Goal: Information Seeking & Learning: Check status

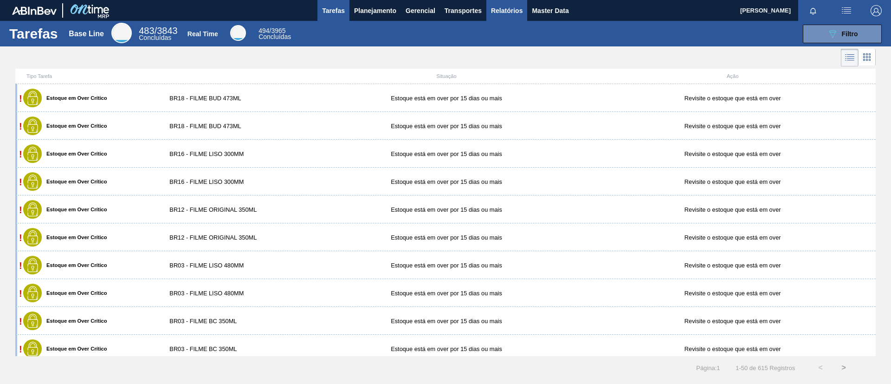
click at [523, 6] on button "Relatórios" at bounding box center [506, 10] width 41 height 21
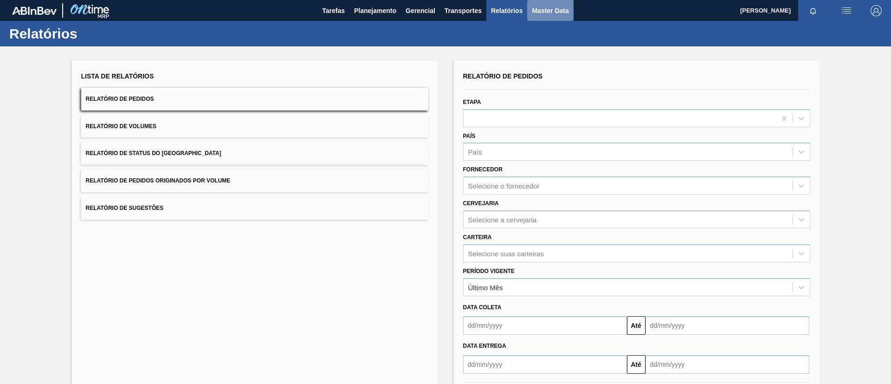
click at [530, 13] on button "Master Data" at bounding box center [550, 10] width 46 height 21
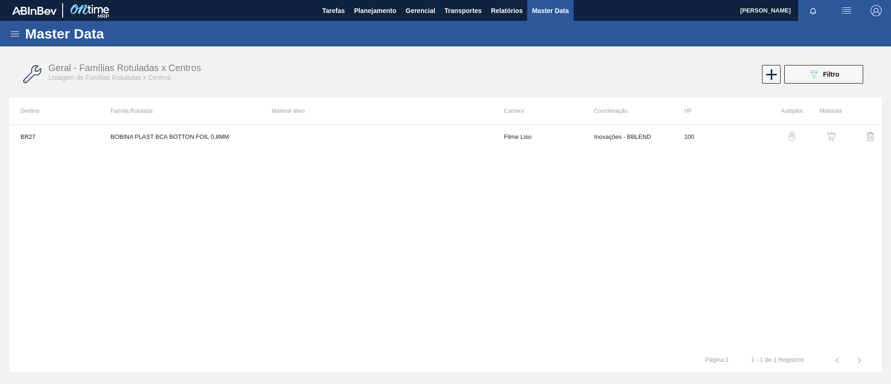
click at [14, 33] on icon at bounding box center [15, 34] width 8 height 6
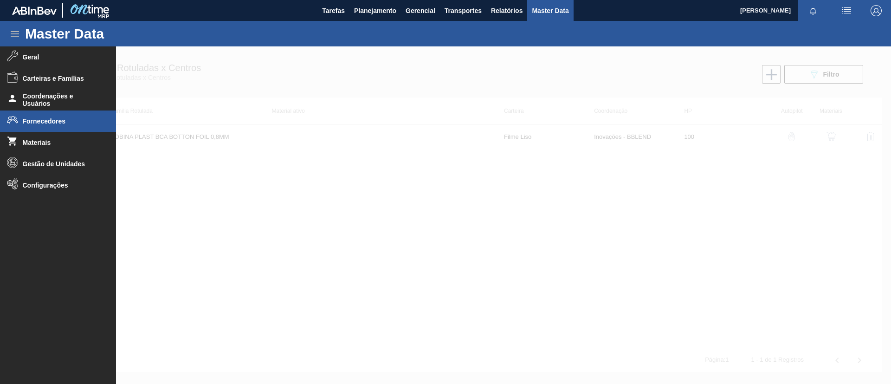
click at [38, 115] on li "Fornecedores" at bounding box center [58, 120] width 116 height 21
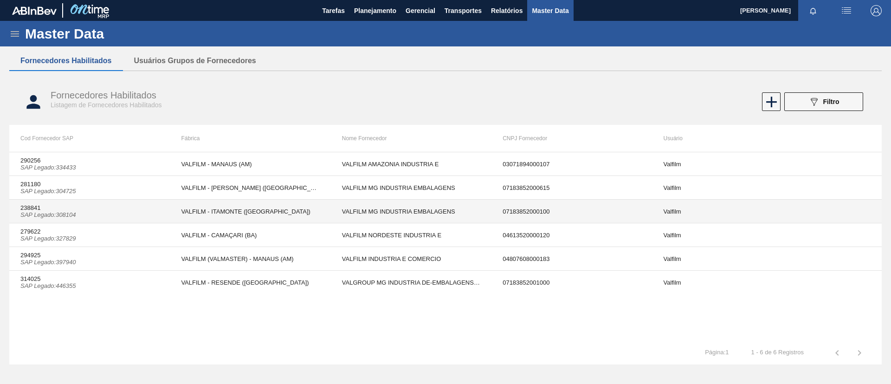
click at [83, 199] on td "238841 SAP Legado : 308104" at bounding box center [89, 211] width 160 height 24
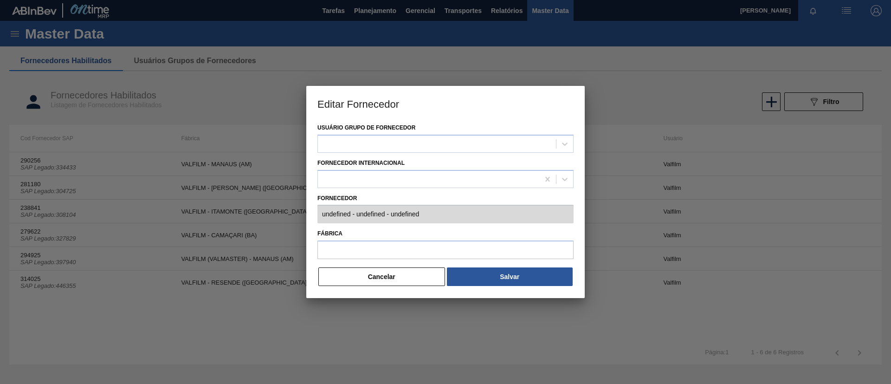
drag, startPoint x: 409, startPoint y: 277, endPoint x: 398, endPoint y: 278, distance: 11.1
click at [408, 278] on button "Cancelar" at bounding box center [381, 276] width 127 height 19
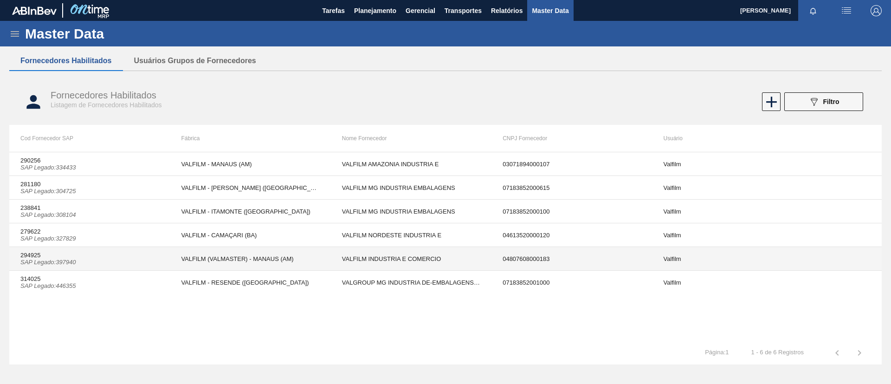
click at [189, 259] on td "VALFILM (VALMASTER) - MANAUS (AM)" at bounding box center [250, 259] width 160 height 24
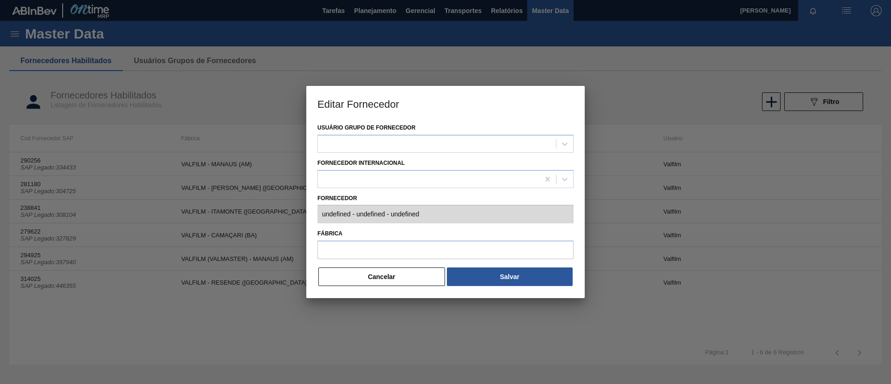
type input "294925 (SAP Legado: 397940) - VALFILM INDUSTRIA E COMERCIO - 04807608000183"
type input "VALFILM (VALMASTER) - MANAUS (AM)"
click at [354, 280] on button "Cancelar" at bounding box center [381, 276] width 127 height 19
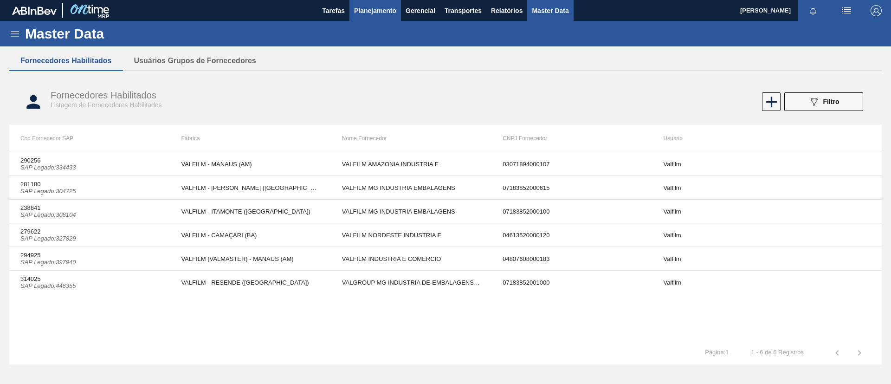
click at [367, 16] on button "Planejamento" at bounding box center [374, 10] width 51 height 21
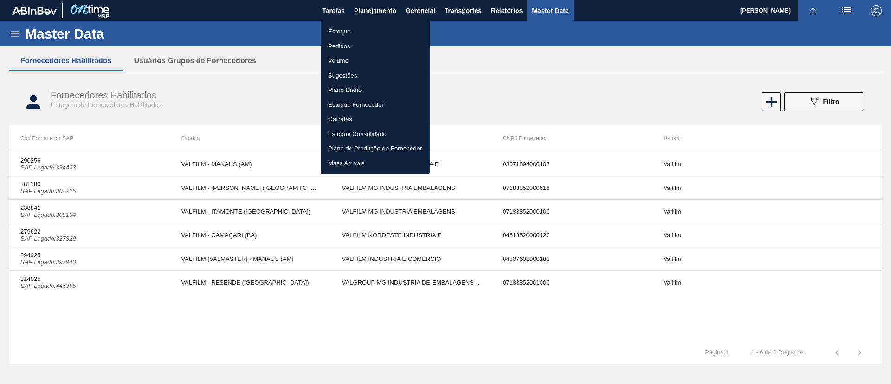
drag, startPoint x: 366, startPoint y: 45, endPoint x: 328, endPoint y: 32, distance: 40.3
click at [365, 45] on li "Pedidos" at bounding box center [374, 46] width 109 height 15
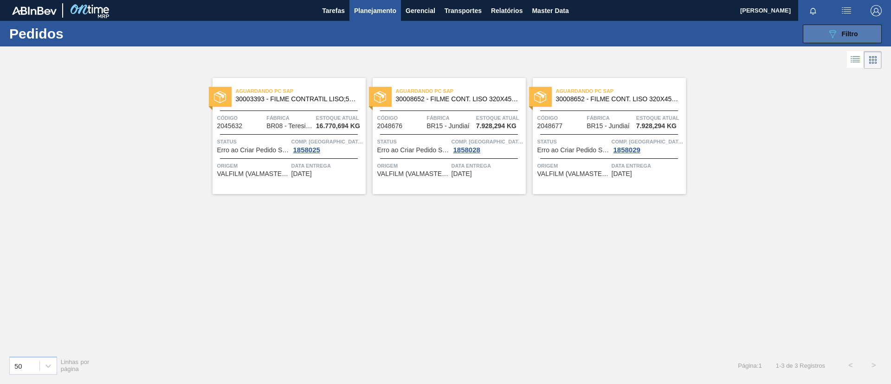
click at [871, 36] on button "089F7B8B-B2A5-4AFE-B5C0-19BA573D28AC Filtro" at bounding box center [841, 34] width 79 height 19
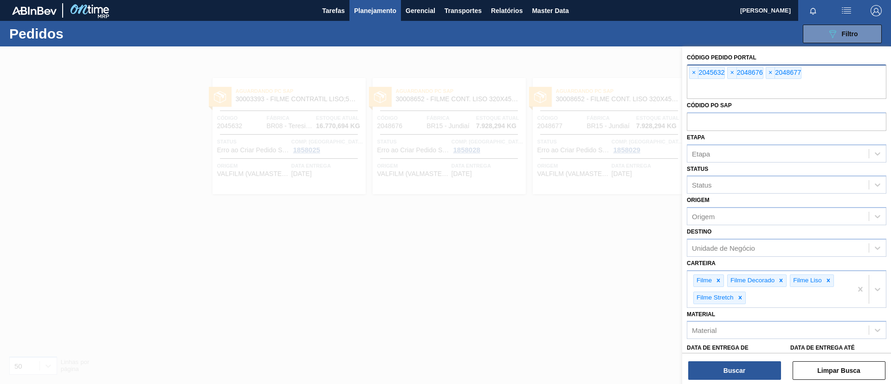
click at [853, 78] on div "× 2045632 × 2048676 × 2048677" at bounding box center [785, 81] width 199 height 34
type input "2050472"
click at [733, 375] on button "Buscar" at bounding box center [734, 370] width 93 height 19
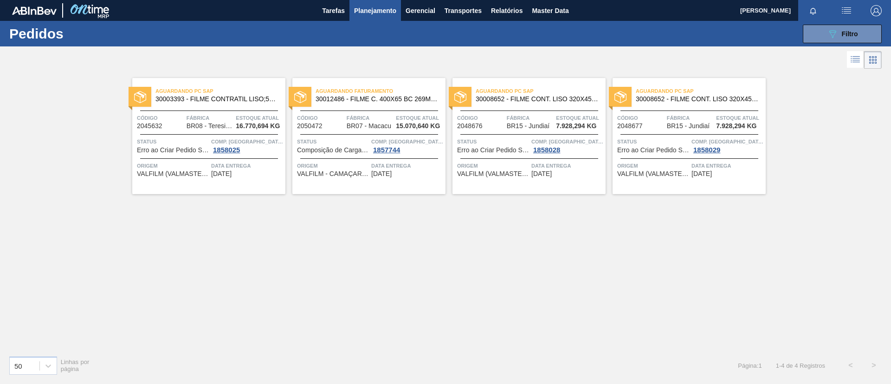
click at [381, 102] on span "30012486 - FILME C. 400X65 BC 269ML MP C15 429" at bounding box center [376, 99] width 122 height 7
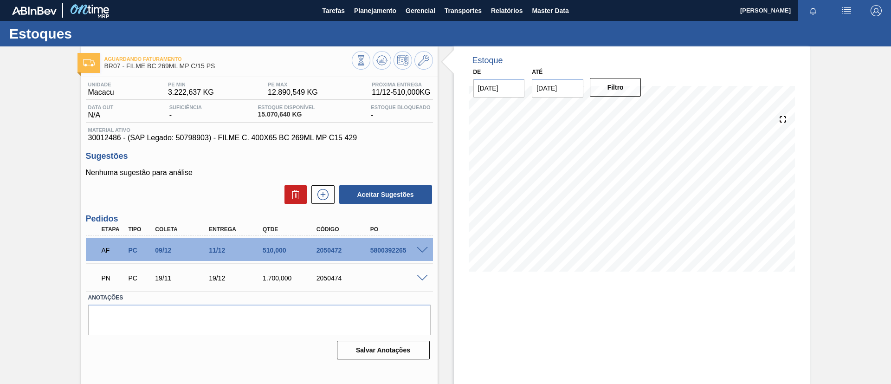
click at [419, 246] on div at bounding box center [423, 249] width 19 height 7
click at [420, 247] on span at bounding box center [422, 250] width 11 height 7
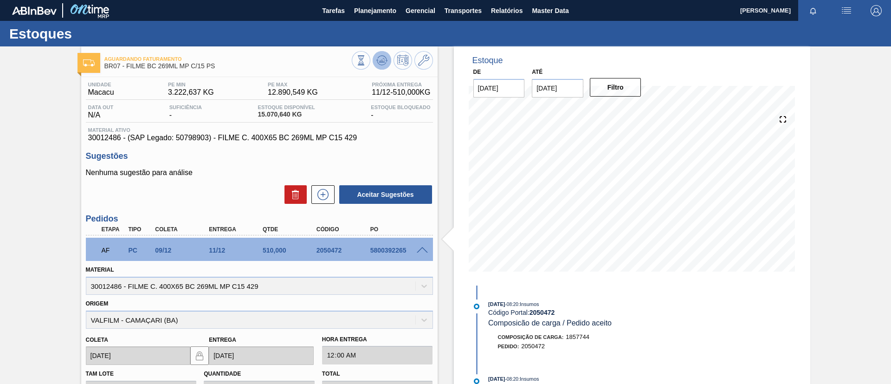
click at [383, 56] on button at bounding box center [381, 60] width 19 height 19
